Goal: Browse casually: Explore the website without a specific task or goal

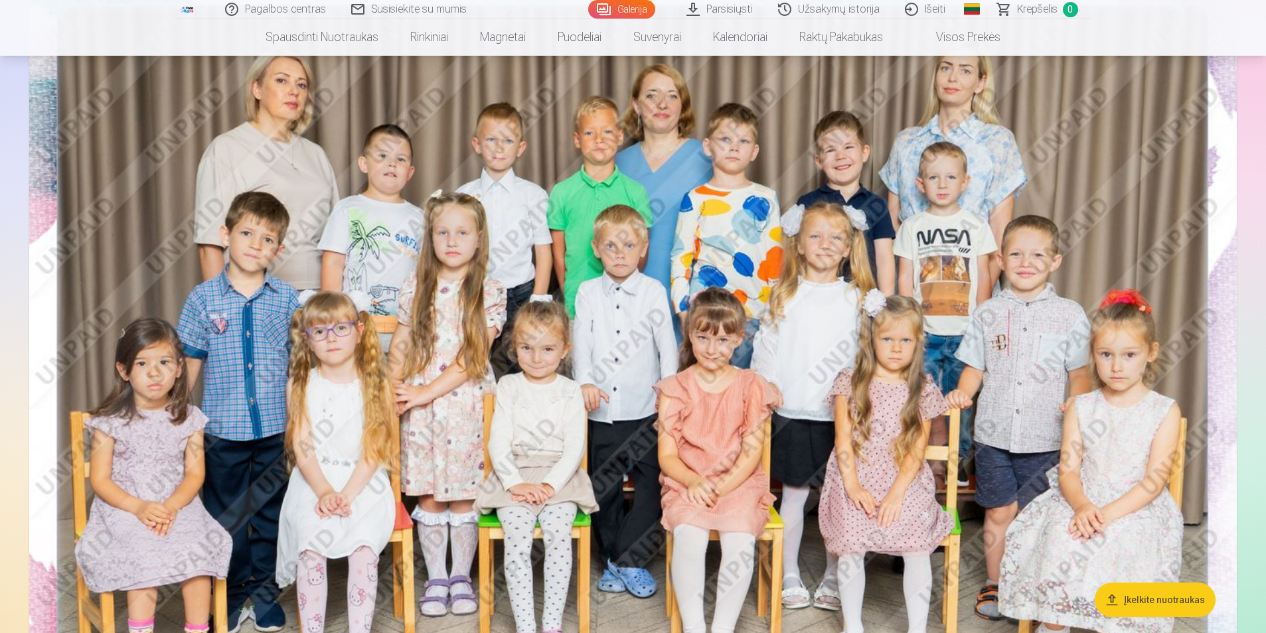
scroll to position [199, 0]
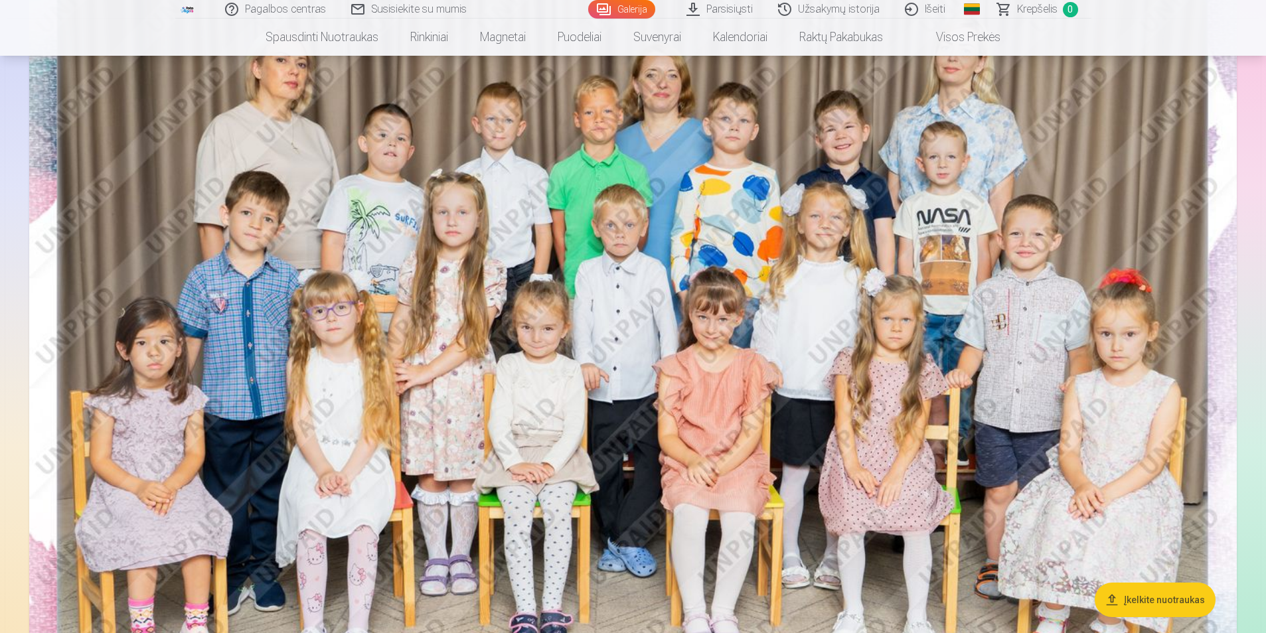
click at [846, 355] on img at bounding box center [633, 350] width 1208 height 806
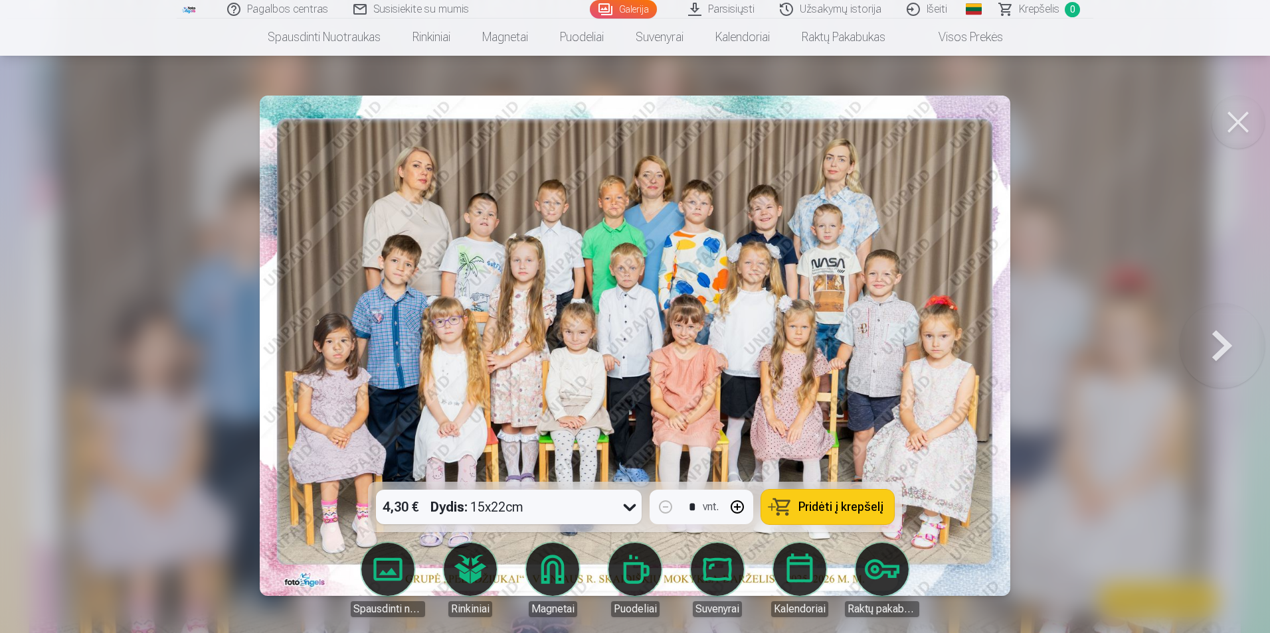
click at [1236, 120] on button at bounding box center [1237, 122] width 53 height 53
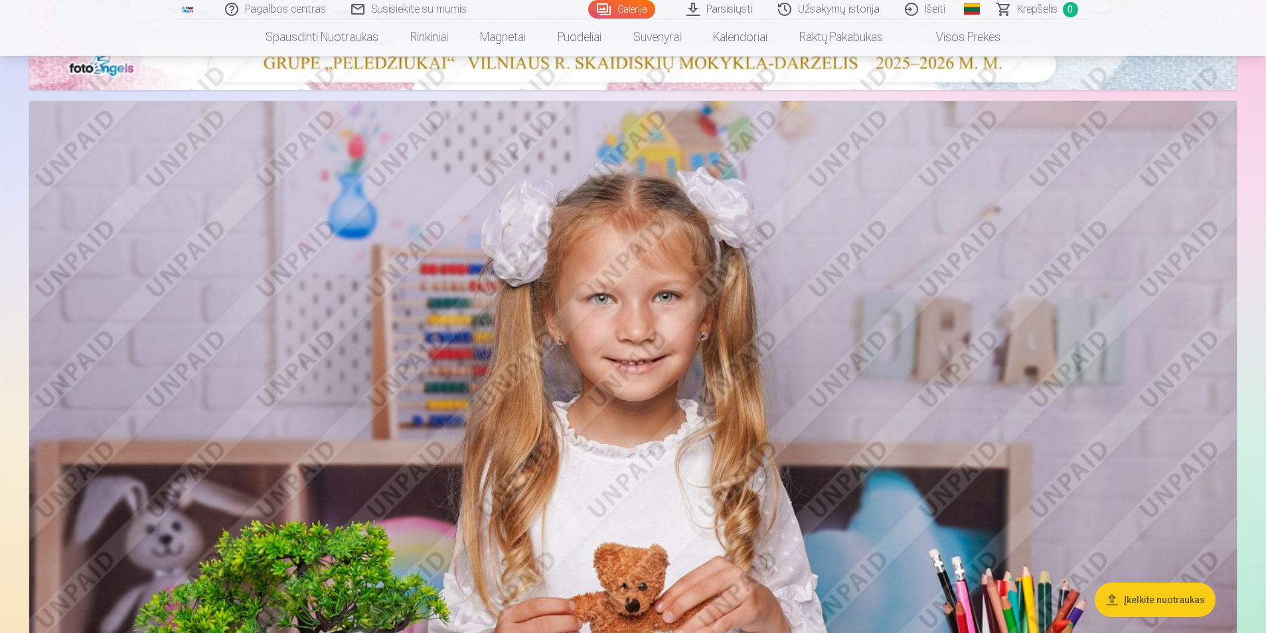
scroll to position [863, 0]
click at [934, 272] on img at bounding box center [633, 502] width 1208 height 805
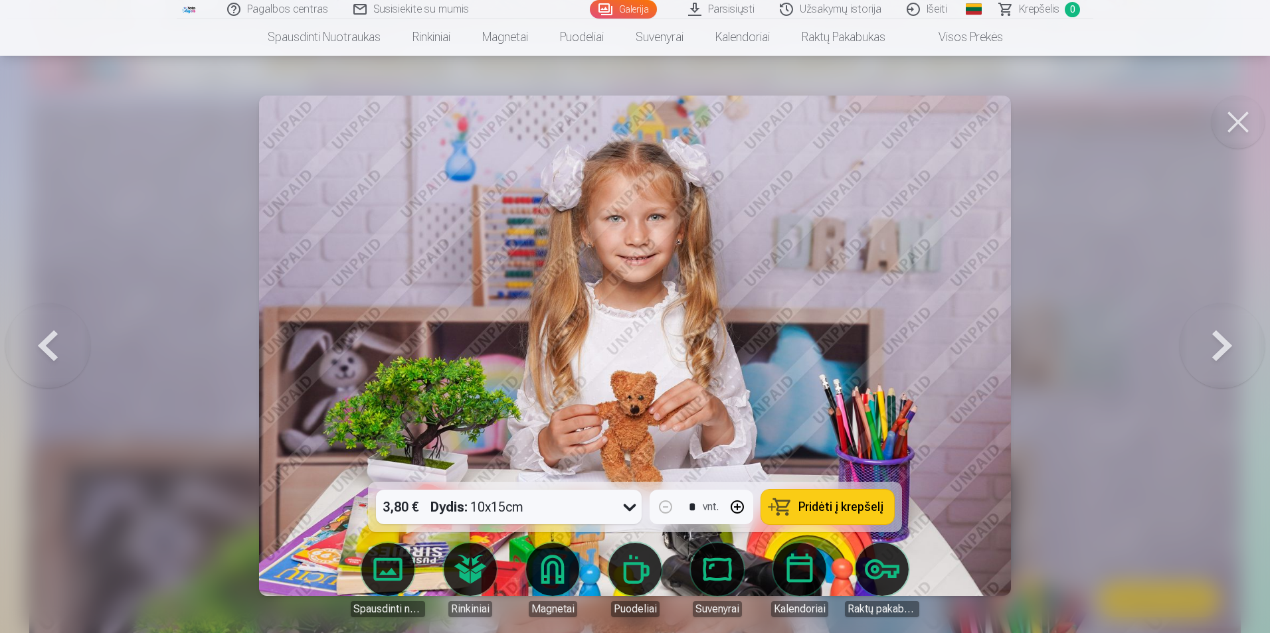
click at [1233, 122] on button at bounding box center [1237, 122] width 53 height 53
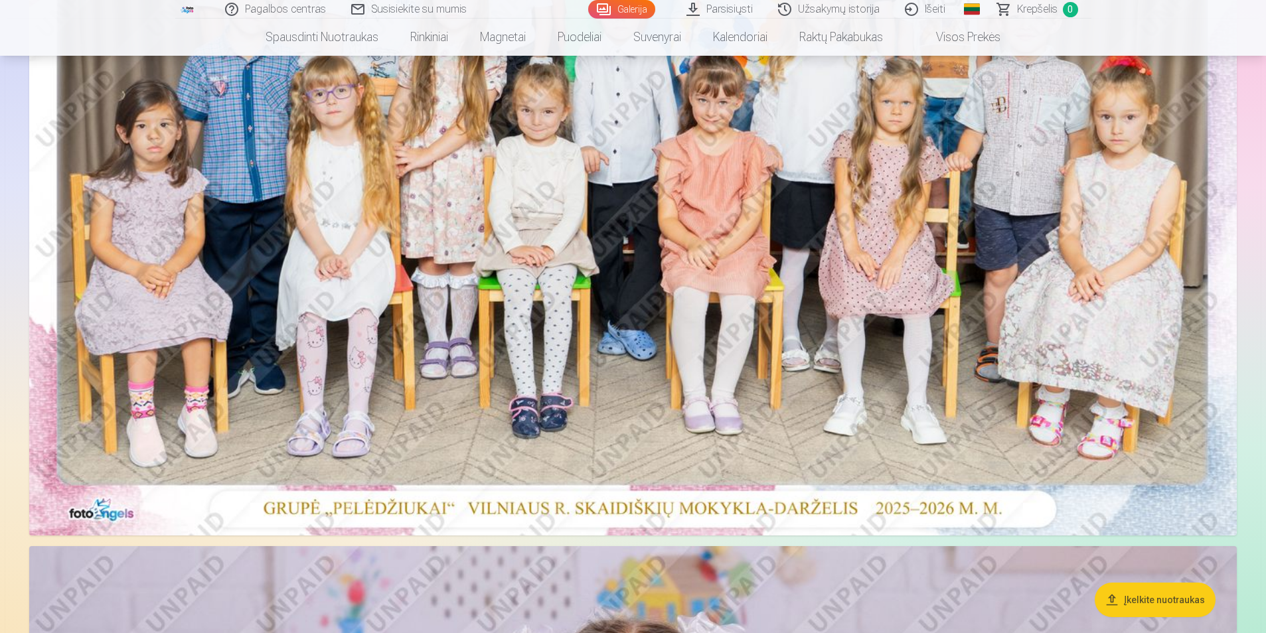
scroll to position [398, 0]
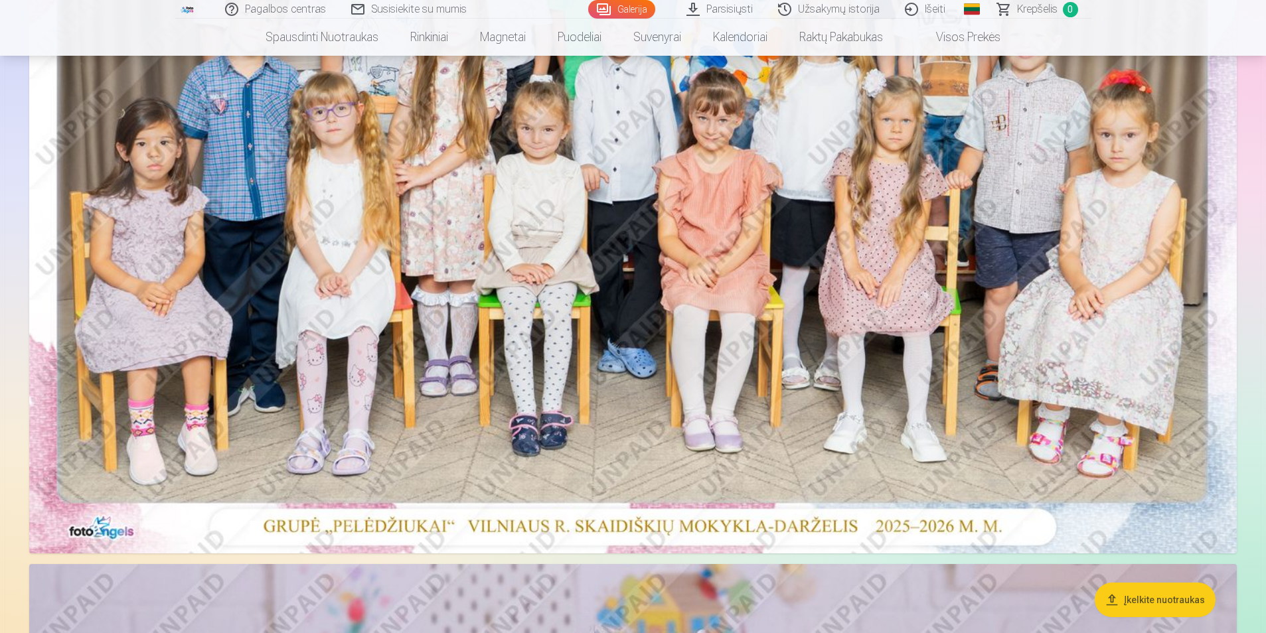
click at [803, 321] on img at bounding box center [633, 151] width 1208 height 806
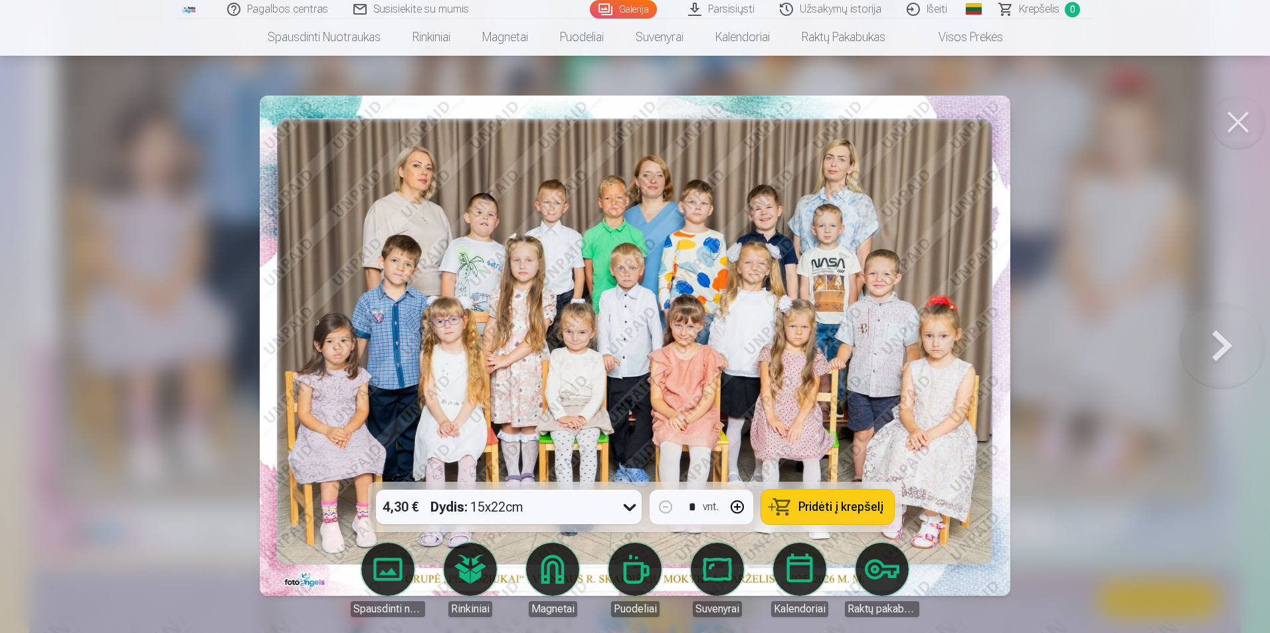
click at [1247, 126] on button at bounding box center [1237, 122] width 53 height 53
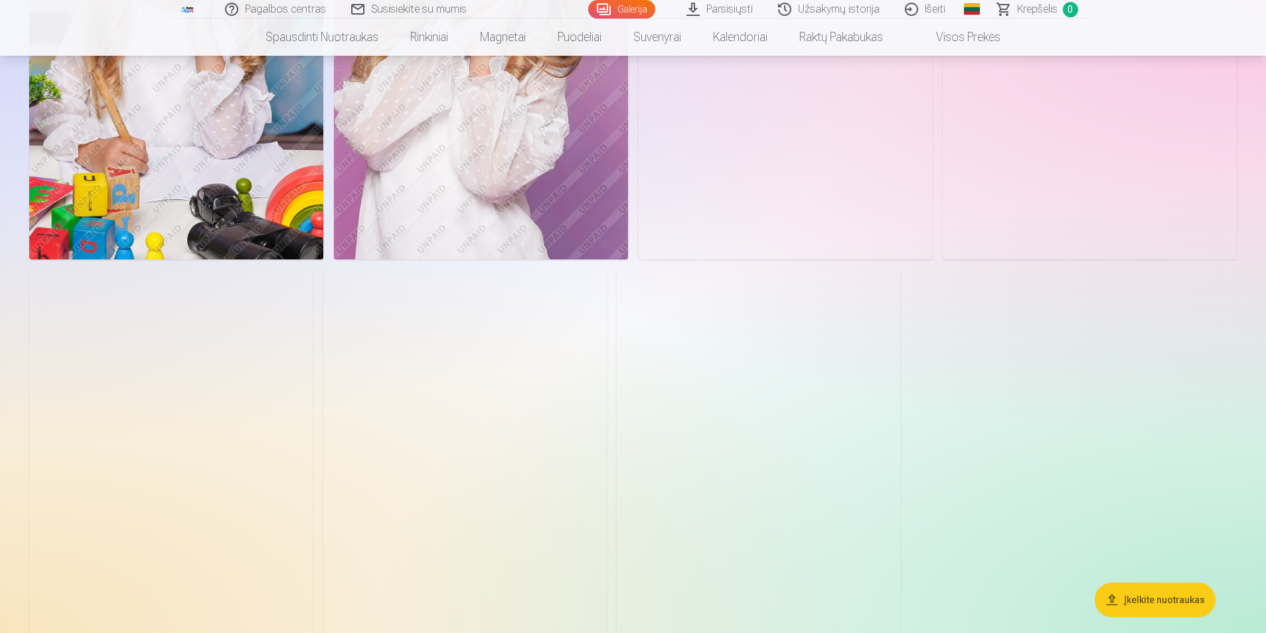
scroll to position [4648, 0]
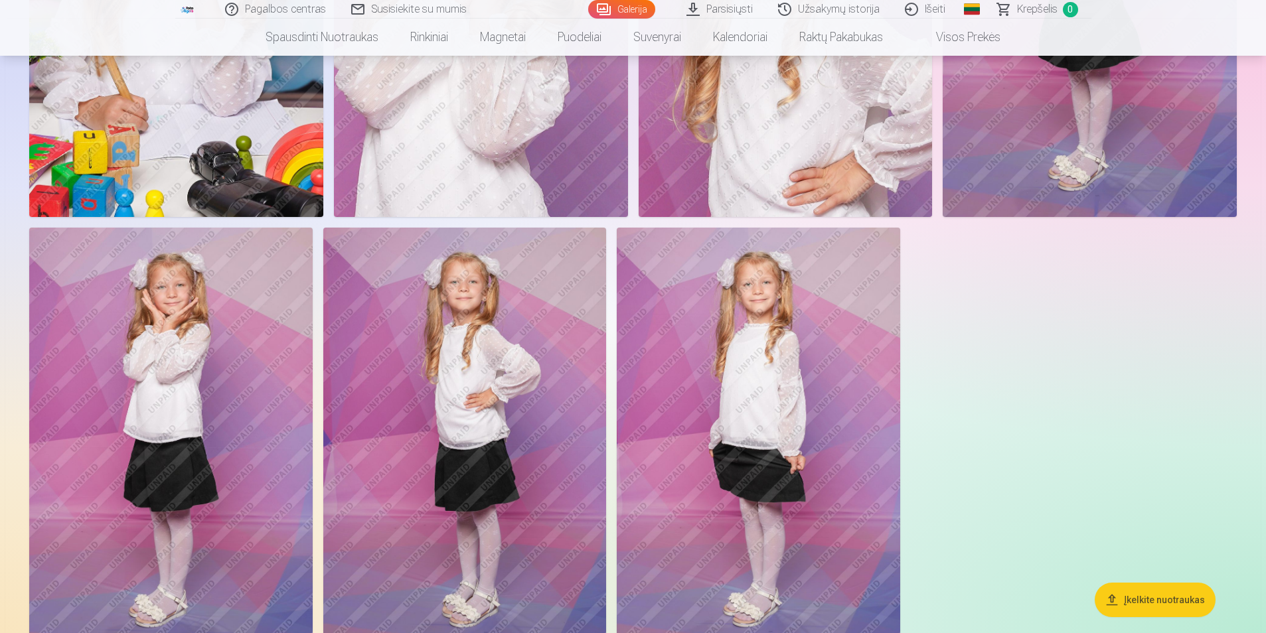
click at [481, 376] on img at bounding box center [465, 440] width 284 height 425
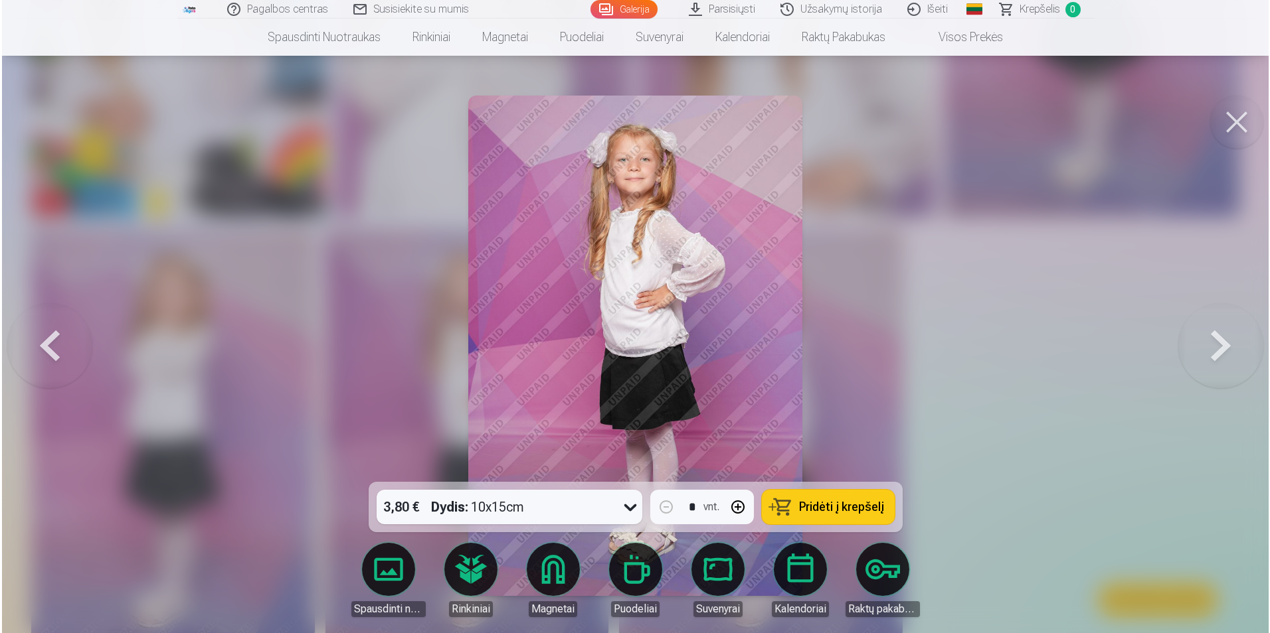
scroll to position [4659, 0]
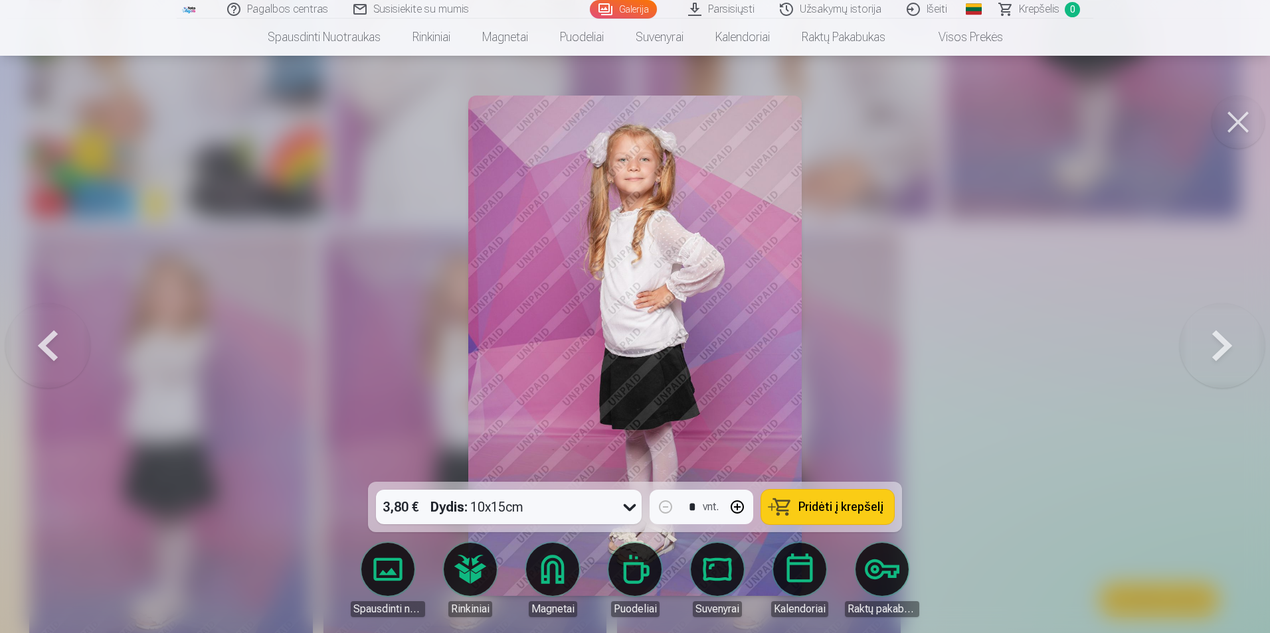
click at [1234, 127] on button at bounding box center [1237, 122] width 53 height 53
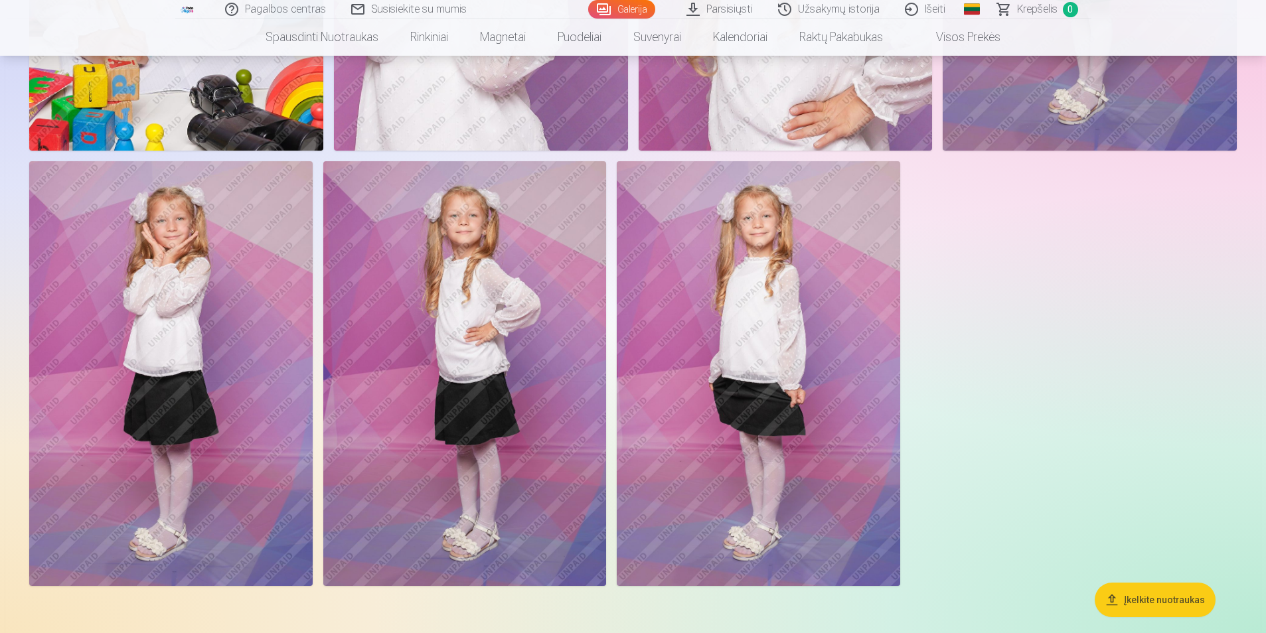
scroll to position [5047, 0]
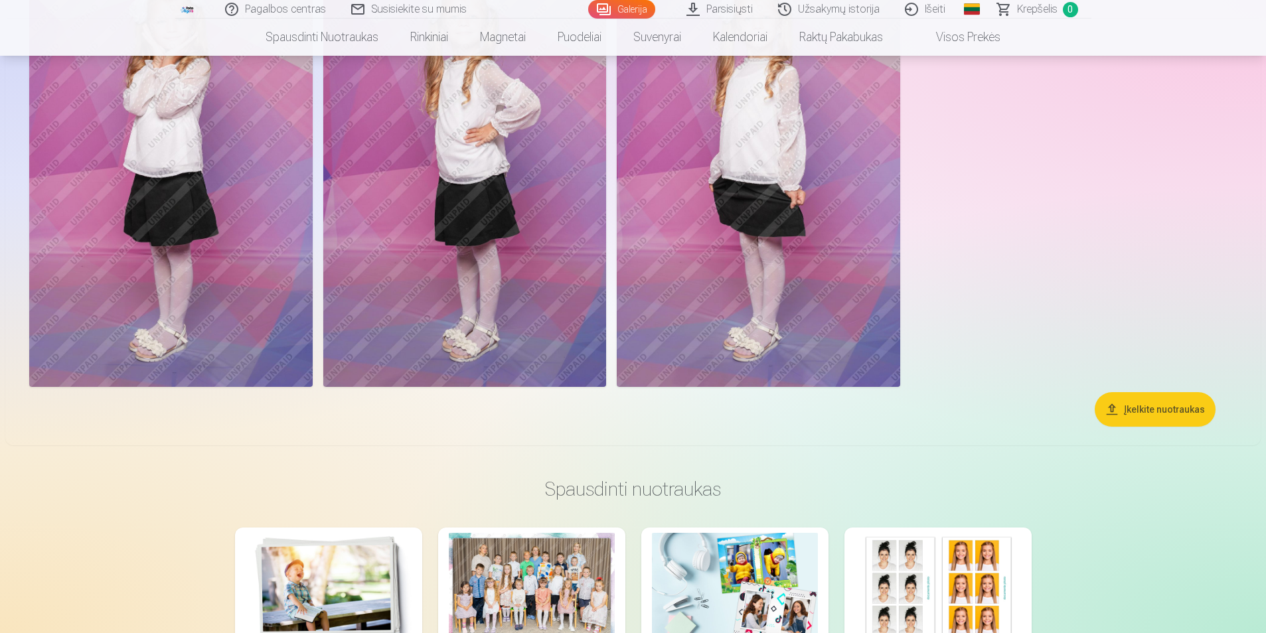
click at [709, 236] on img at bounding box center [759, 174] width 284 height 425
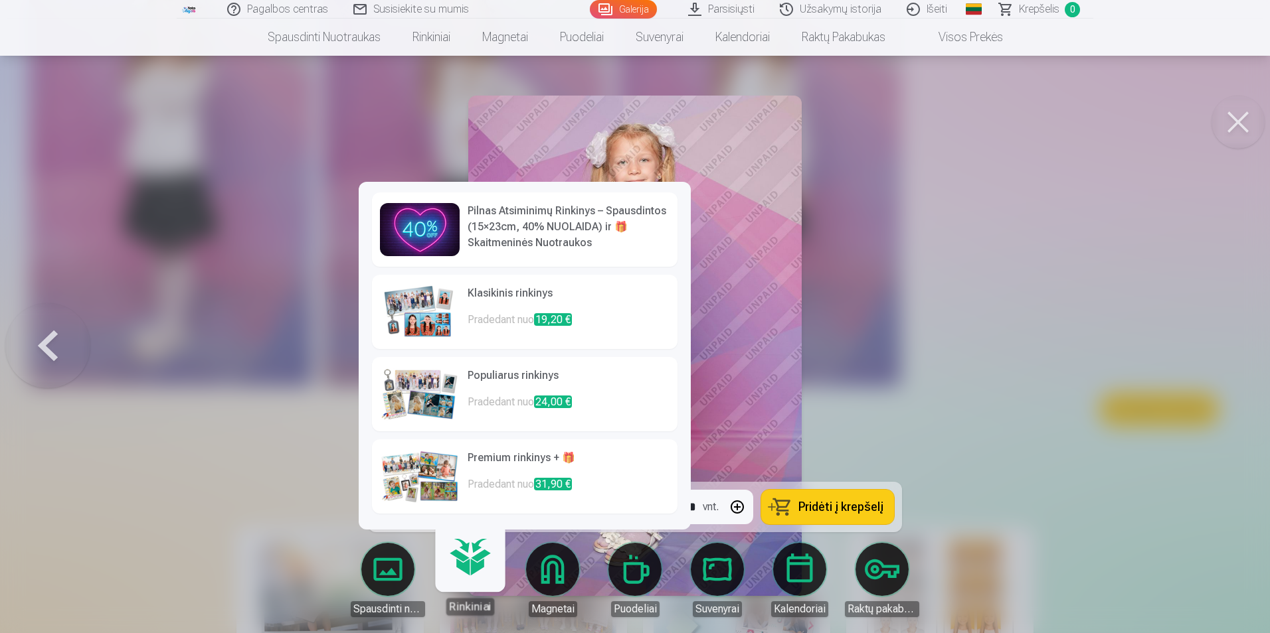
click at [499, 400] on p "Pradedant nuo 24,00 €" at bounding box center [568, 407] width 202 height 27
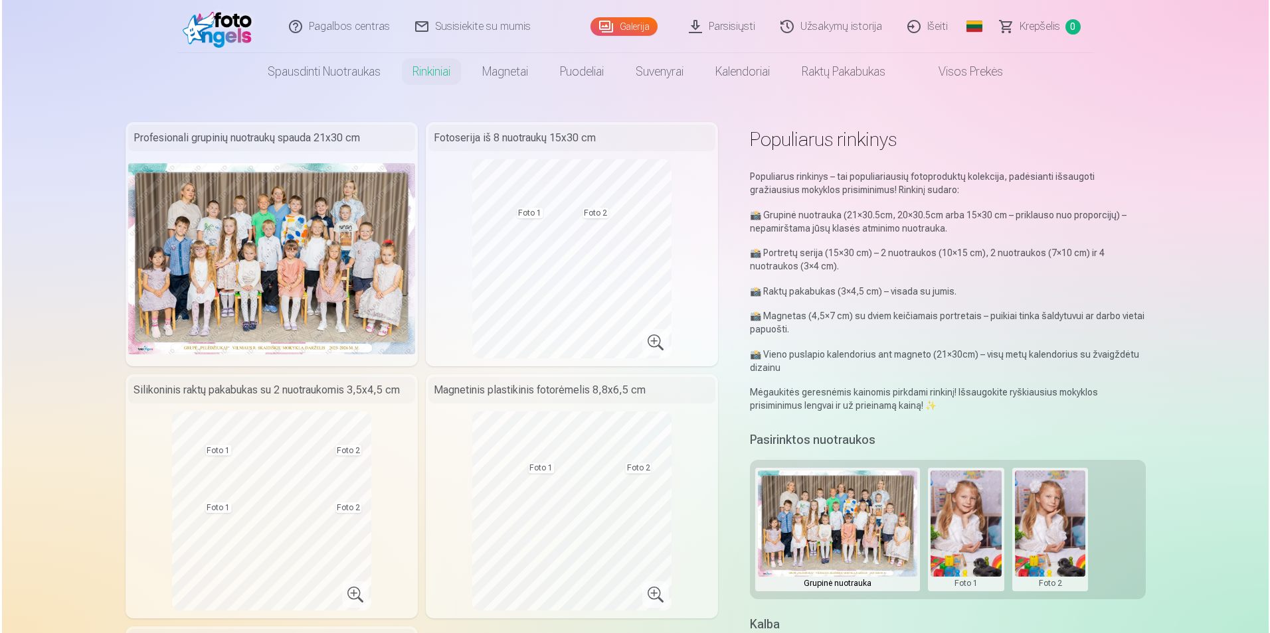
scroll to position [4838, 0]
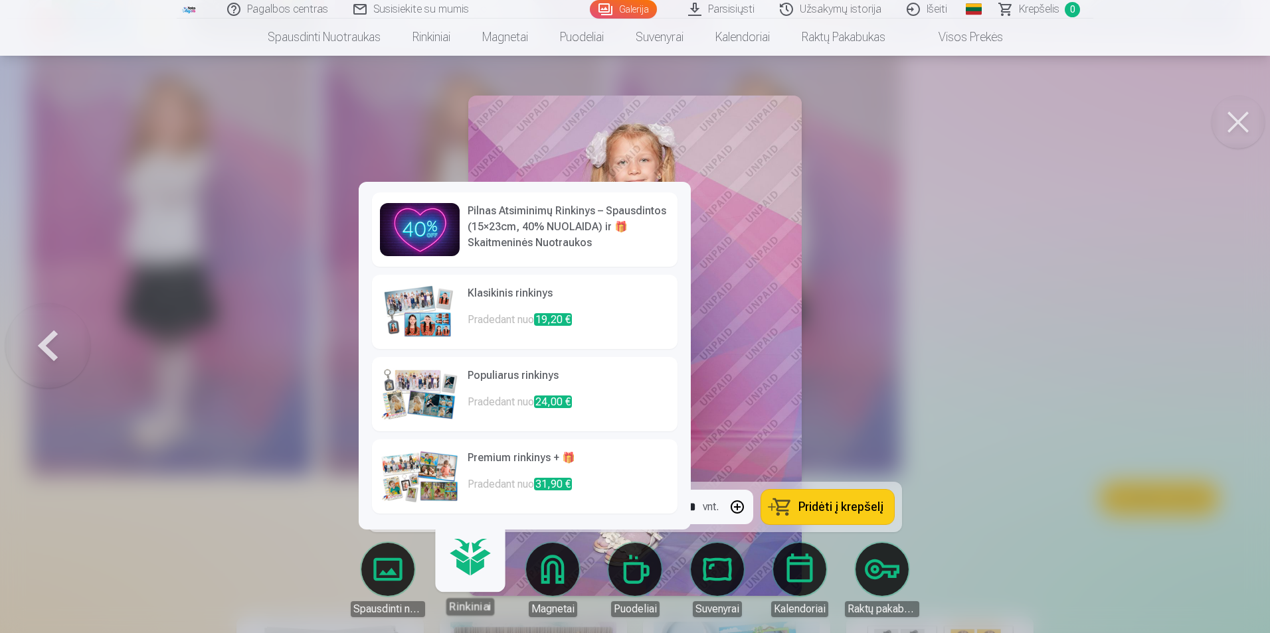
click at [479, 572] on link "Rinkiniai" at bounding box center [470, 575] width 82 height 82
click at [507, 467] on h6 "Premium rinkinys + 🎁" at bounding box center [568, 463] width 202 height 27
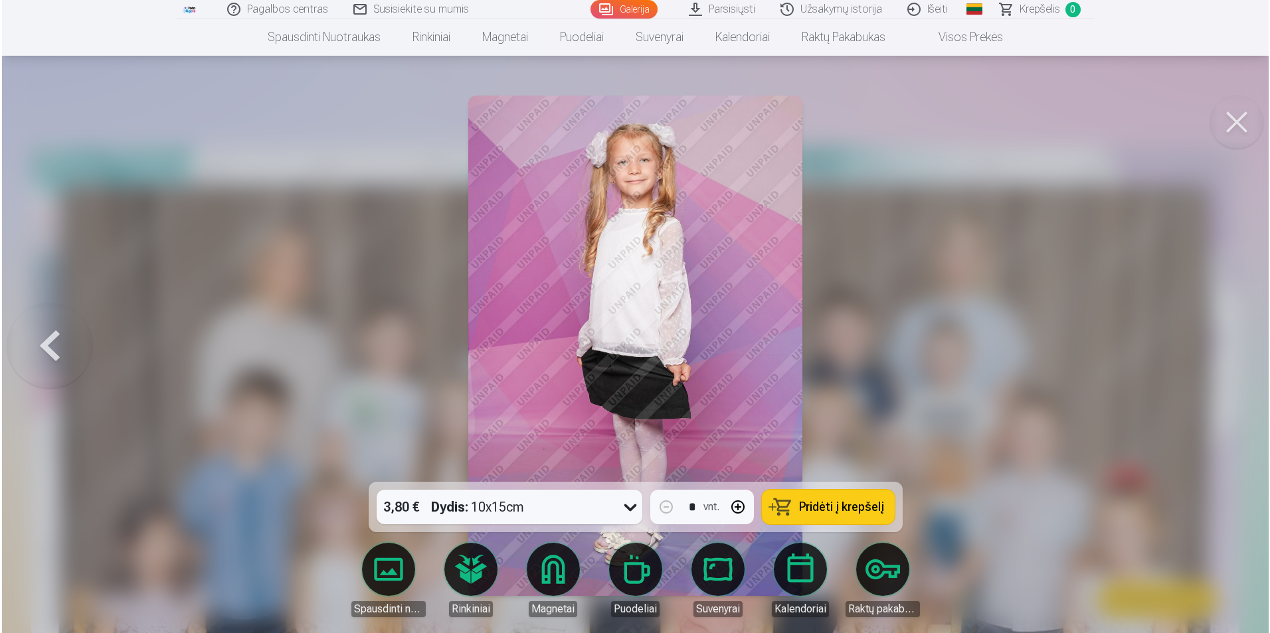
scroll to position [4838, 0]
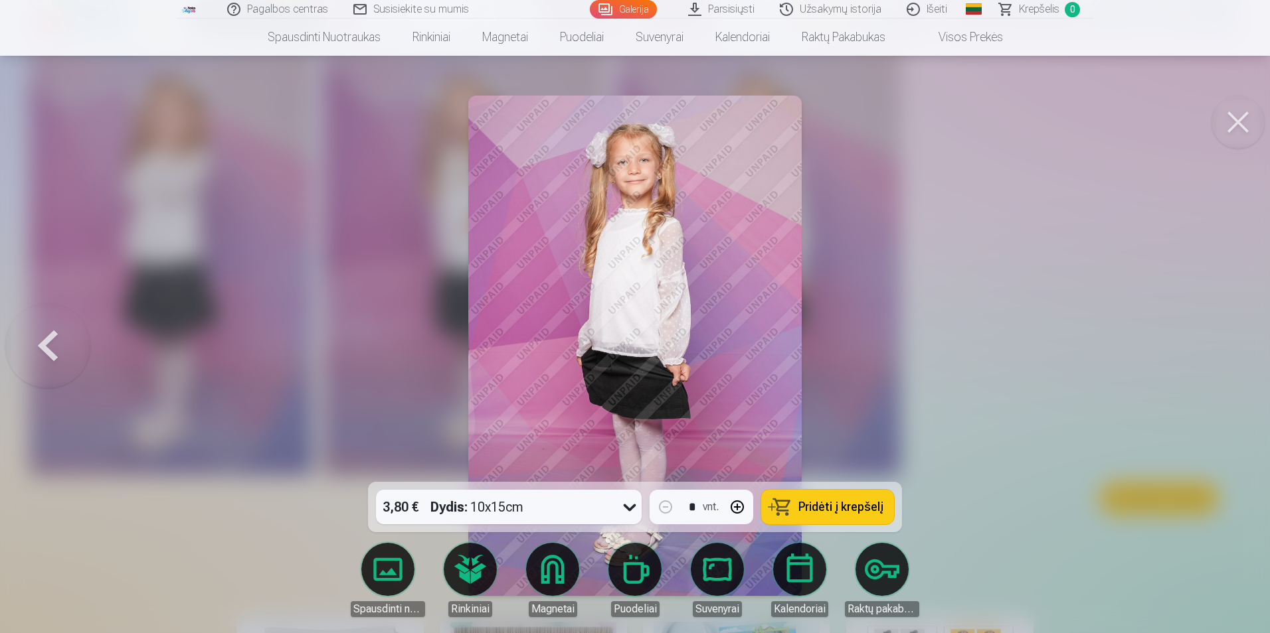
click at [1234, 116] on button at bounding box center [1237, 122] width 53 height 53
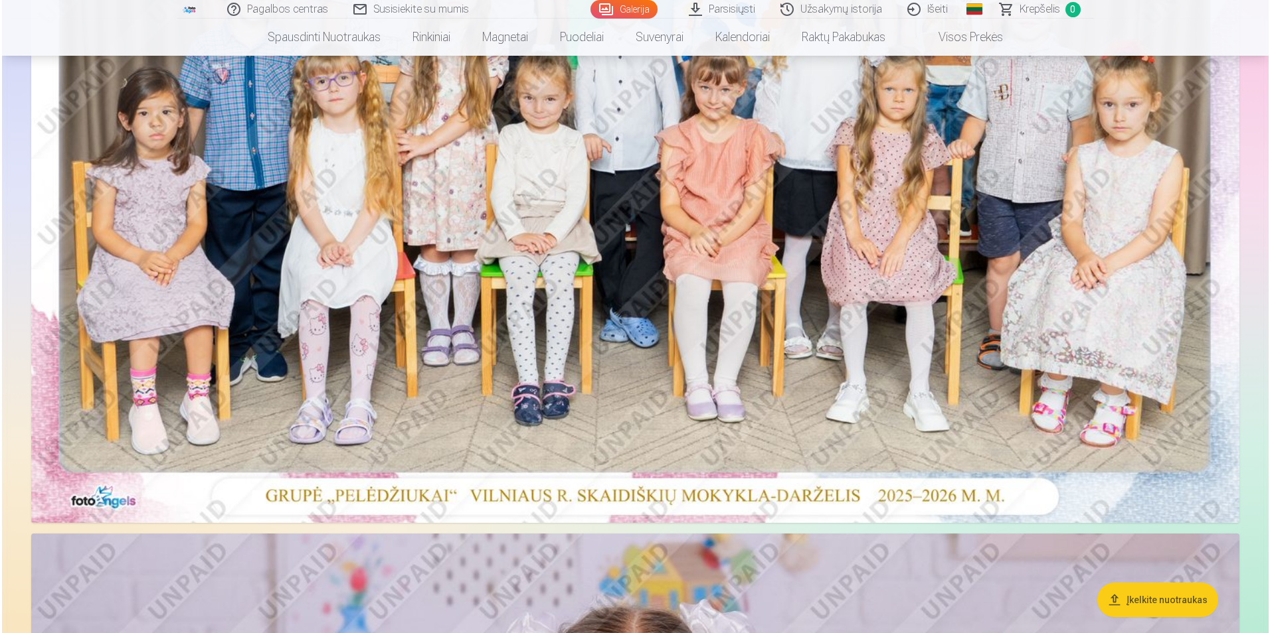
scroll to position [332, 0]
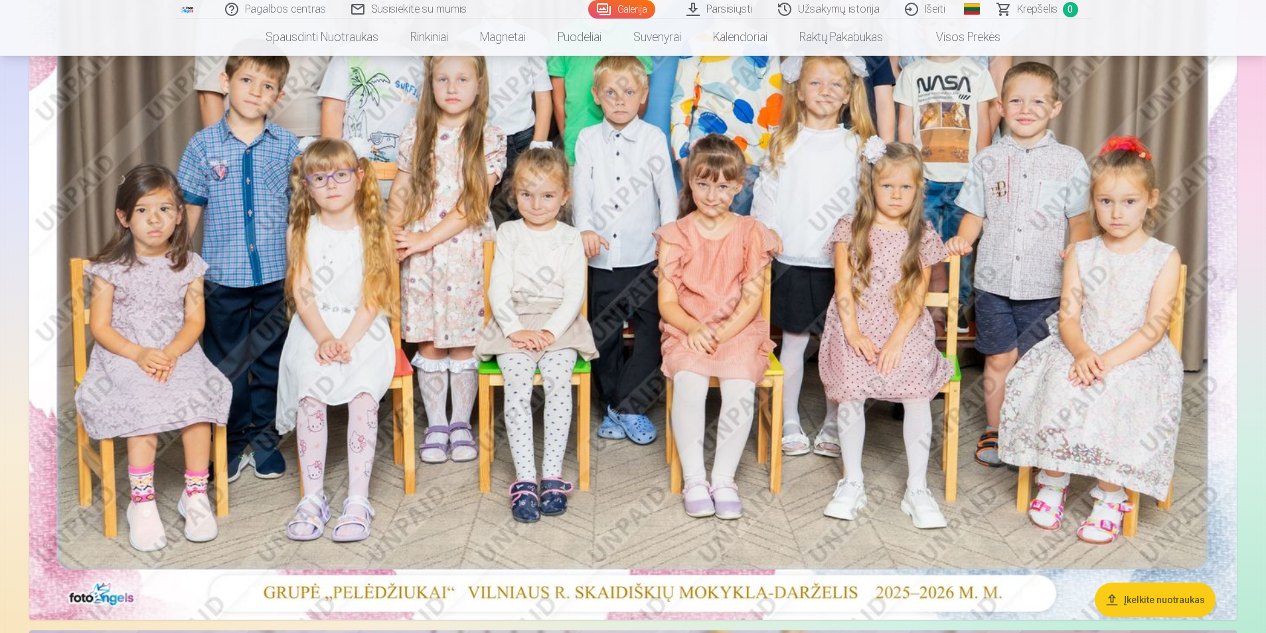
click at [864, 290] on img at bounding box center [633, 217] width 1208 height 806
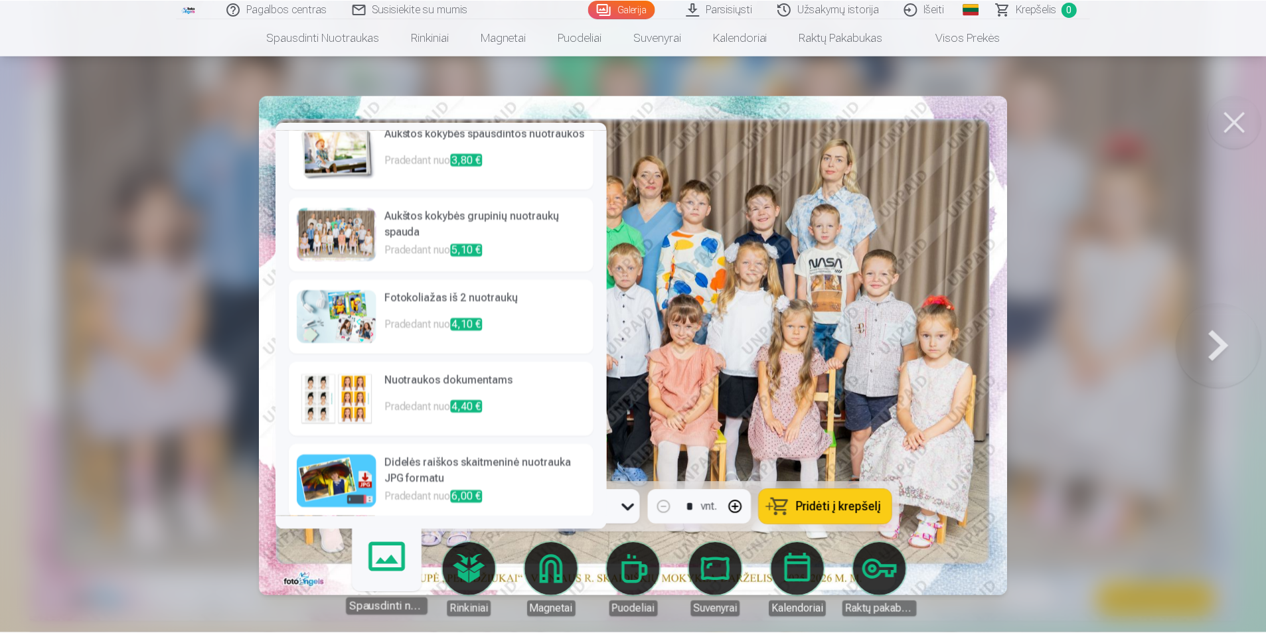
scroll to position [23, 0]
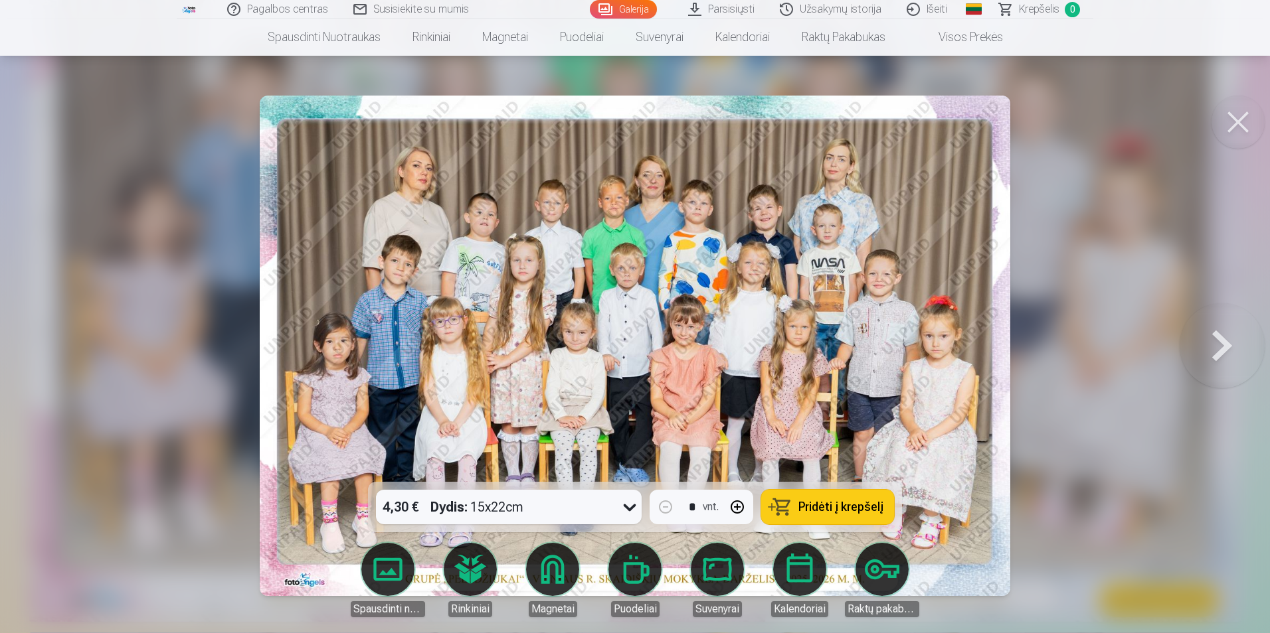
click at [629, 509] on icon at bounding box center [630, 508] width 13 height 7
click at [629, 509] on icon at bounding box center [629, 507] width 21 height 21
click at [1239, 115] on button at bounding box center [1237, 122] width 53 height 53
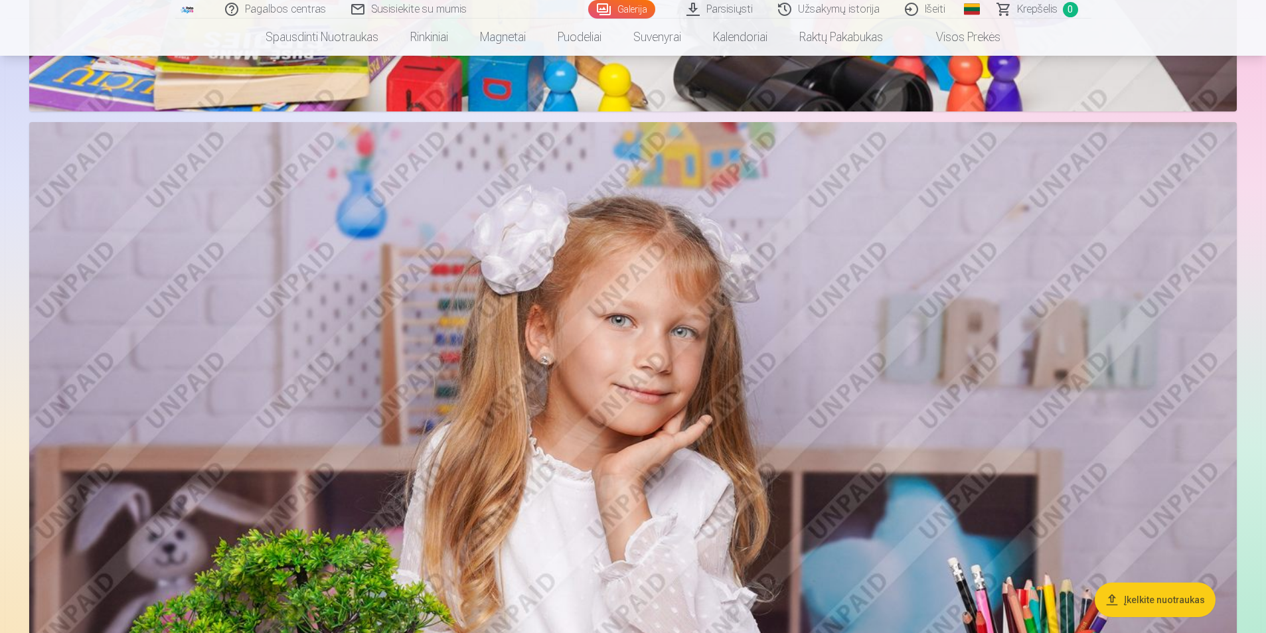
scroll to position [1726, 0]
